Goal: Task Accomplishment & Management: Use online tool/utility

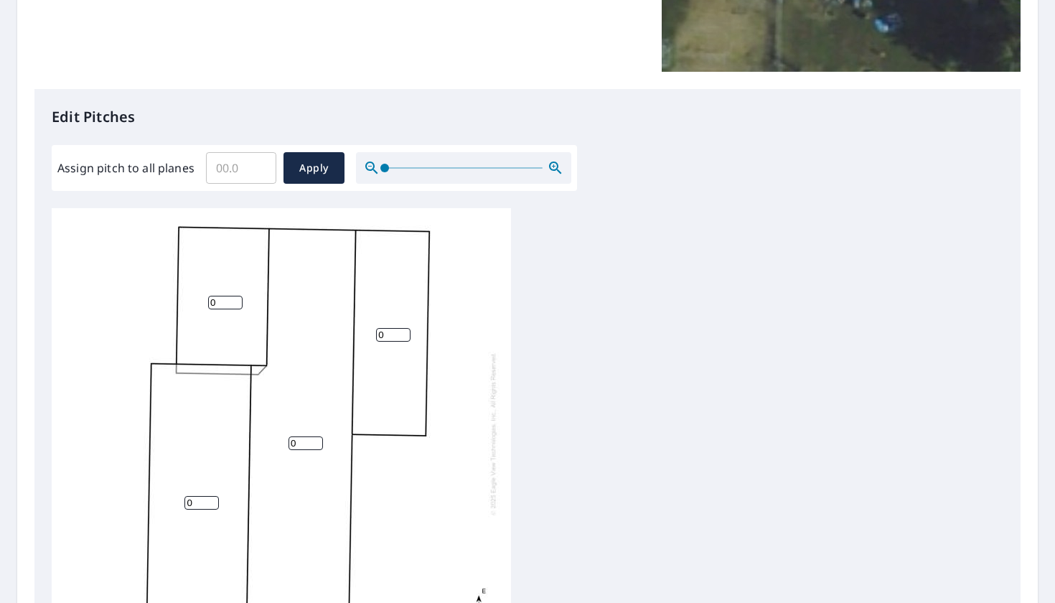
scroll to position [297, 0]
click at [237, 299] on input "1" at bounding box center [225, 302] width 34 height 14
click at [237, 299] on input "2" at bounding box center [225, 302] width 34 height 14
click at [237, 299] on input "3" at bounding box center [225, 302] width 34 height 14
click at [237, 299] on input "4" at bounding box center [225, 302] width 34 height 14
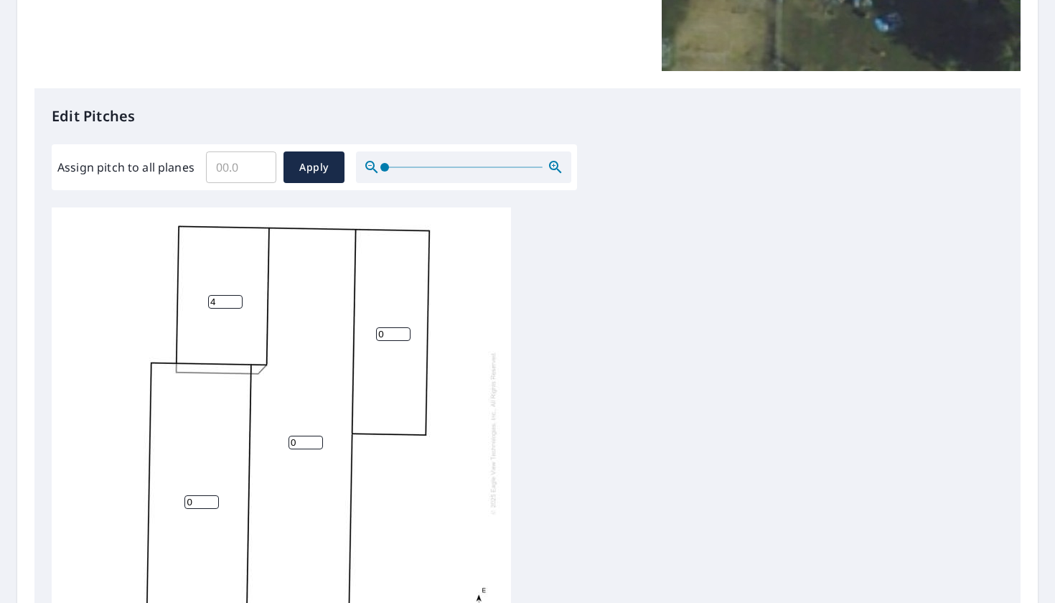
type input "5"
click at [237, 299] on input "5" at bounding box center [225, 302] width 34 height 14
click at [319, 436] on input "0" at bounding box center [305, 443] width 34 height 14
click at [318, 441] on input "1" at bounding box center [305, 443] width 34 height 14
click at [318, 441] on input "2" at bounding box center [305, 443] width 34 height 14
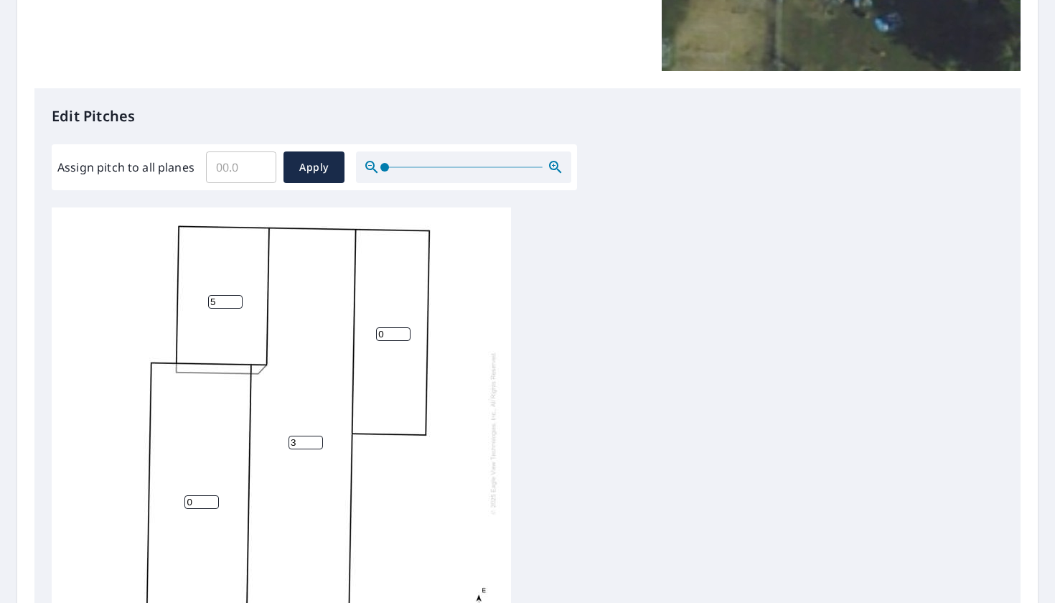
click at [318, 441] on input "3" at bounding box center [305, 443] width 34 height 14
click at [318, 441] on input "4" at bounding box center [305, 443] width 34 height 14
type input "5"
click at [318, 441] on input "5" at bounding box center [305, 443] width 34 height 14
click at [211, 497] on input "1" at bounding box center [201, 502] width 34 height 14
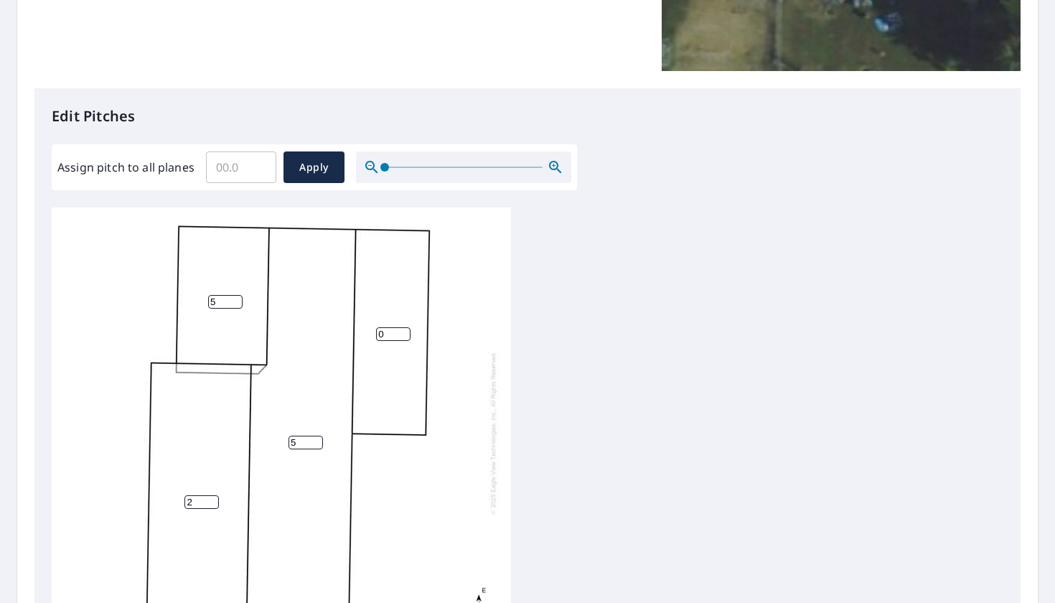
click at [211, 497] on input "2" at bounding box center [201, 502] width 34 height 14
click at [211, 497] on input "3" at bounding box center [201, 502] width 34 height 14
click at [211, 497] on input "4" at bounding box center [201, 502] width 34 height 14
type input "5"
click at [211, 497] on input "5" at bounding box center [201, 502] width 34 height 14
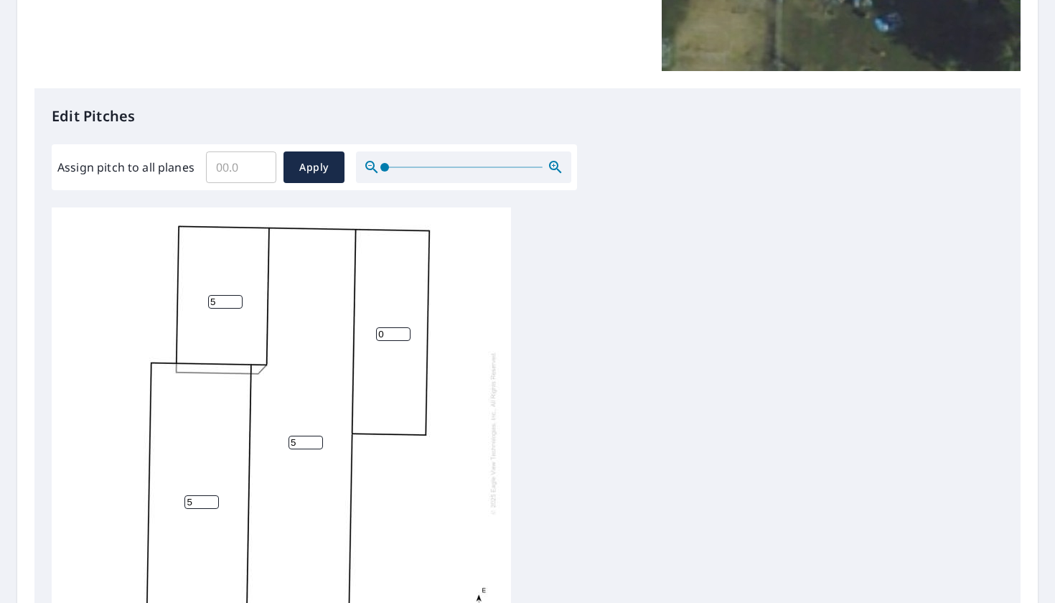
click at [407, 335] on input "0" at bounding box center [393, 334] width 34 height 14
click at [406, 333] on input "1" at bounding box center [393, 334] width 34 height 14
type input "2"
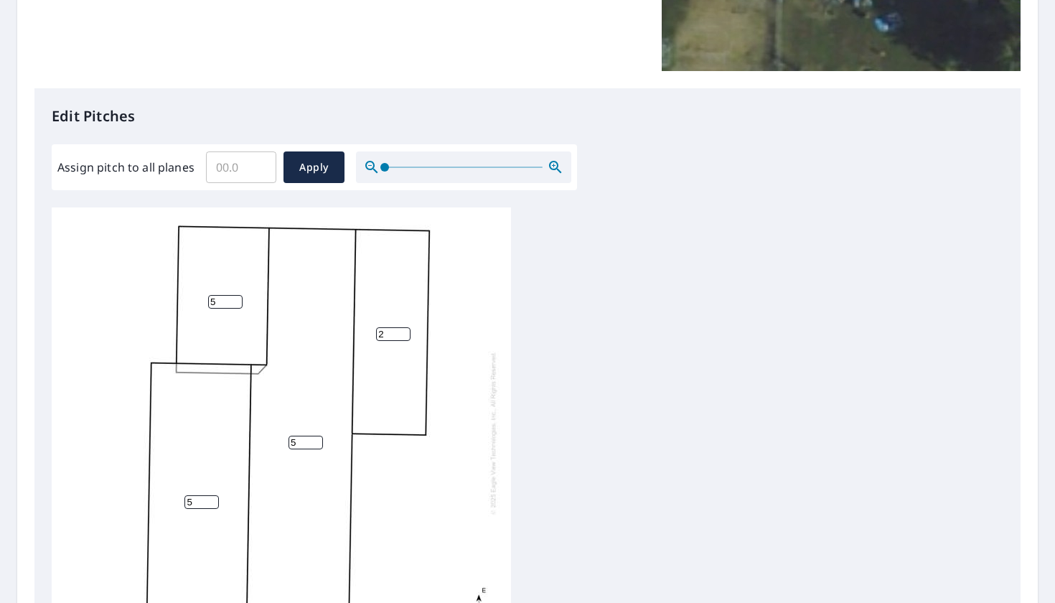
click at [406, 333] on input "2" at bounding box center [393, 334] width 34 height 14
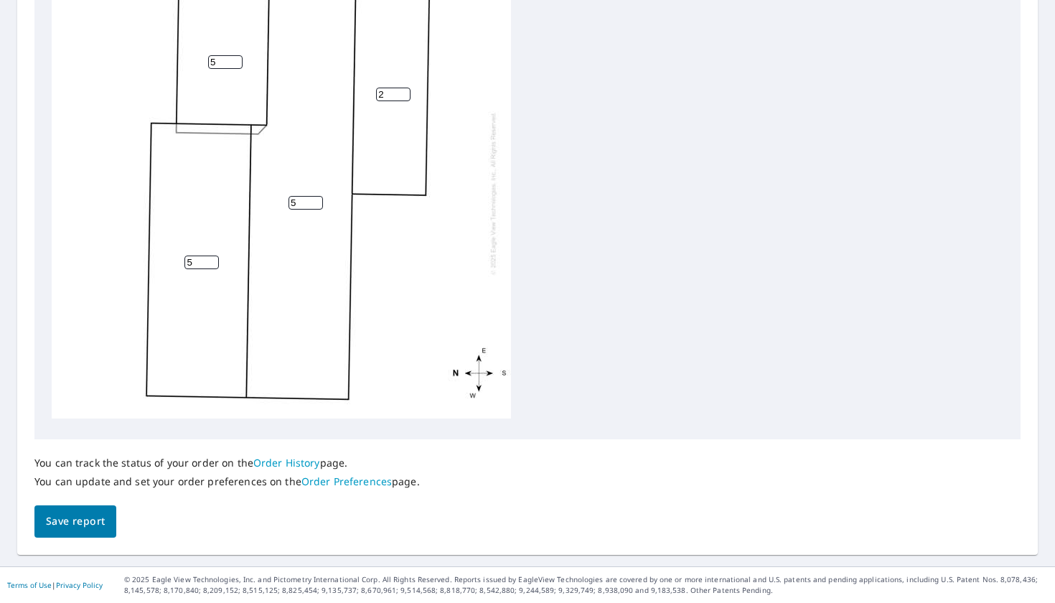
scroll to position [532, 0]
click at [77, 520] on span "Save report" at bounding box center [75, 522] width 59 height 18
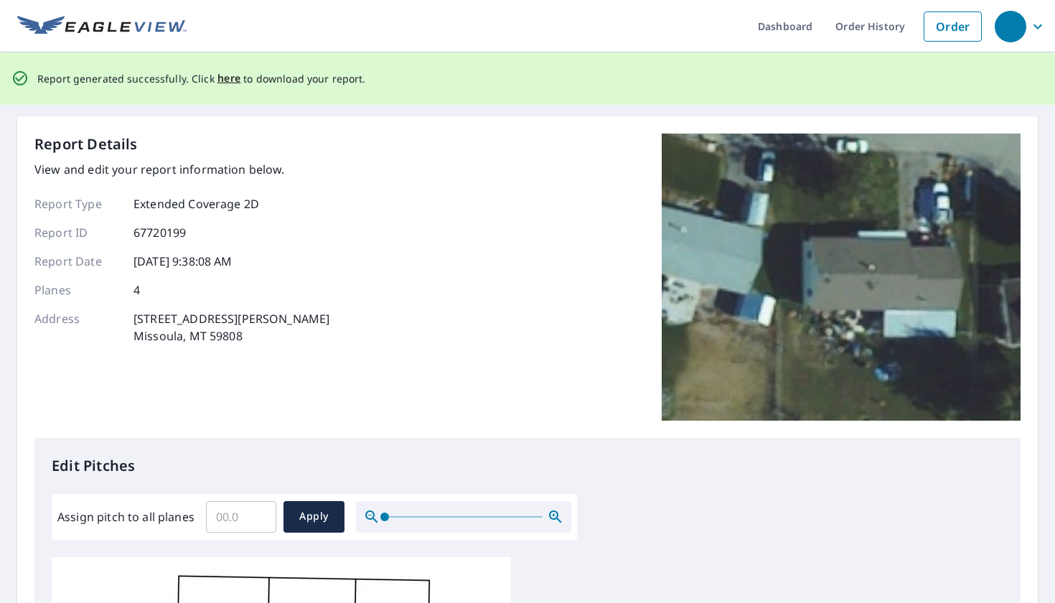
scroll to position [0, 0]
click at [805, 23] on link "Dashboard" at bounding box center [784, 26] width 77 height 52
